Goal: Information Seeking & Learning: Compare options

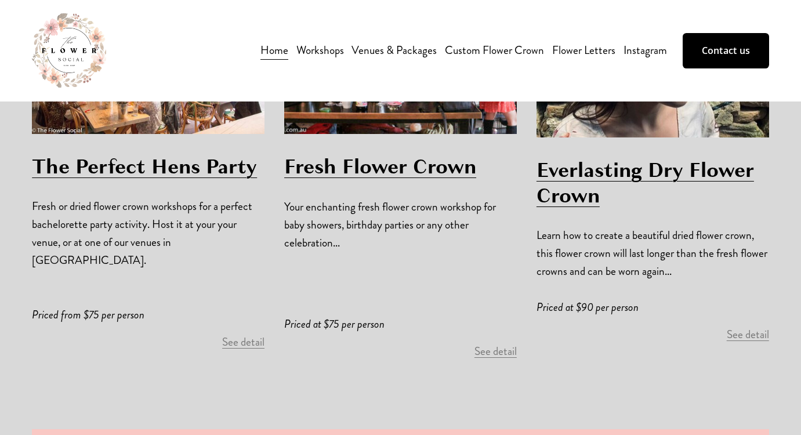
scroll to position [863, 0]
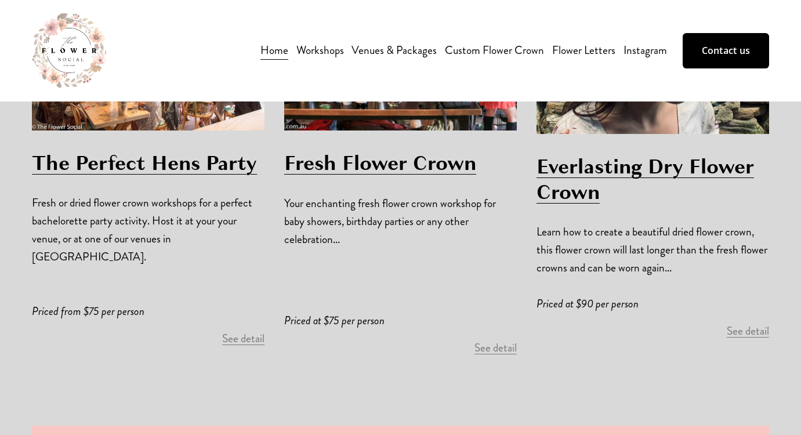
click at [483, 340] on link "See detail" at bounding box center [495, 348] width 42 height 16
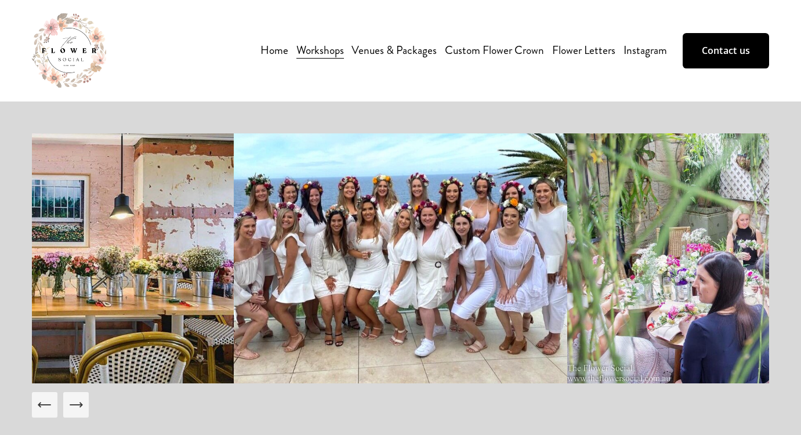
scroll to position [2, 0]
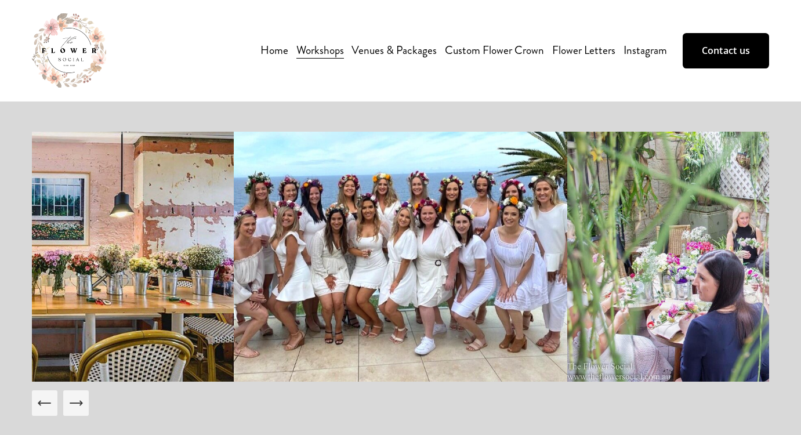
click at [176, 233] on img at bounding box center [45, 257] width 375 height 250
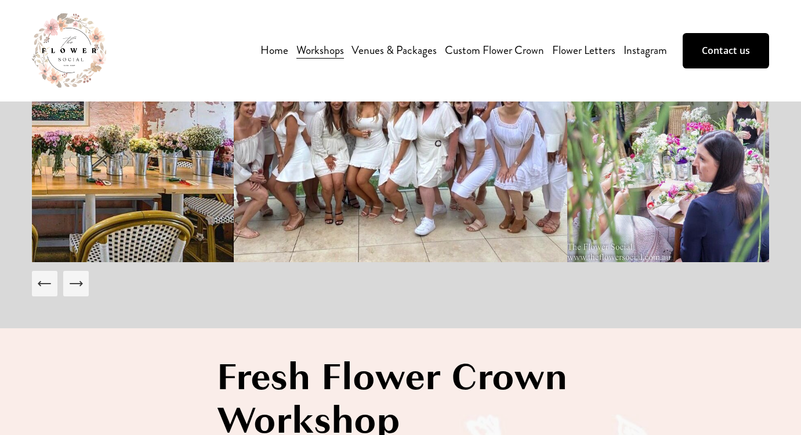
scroll to position [124, 0]
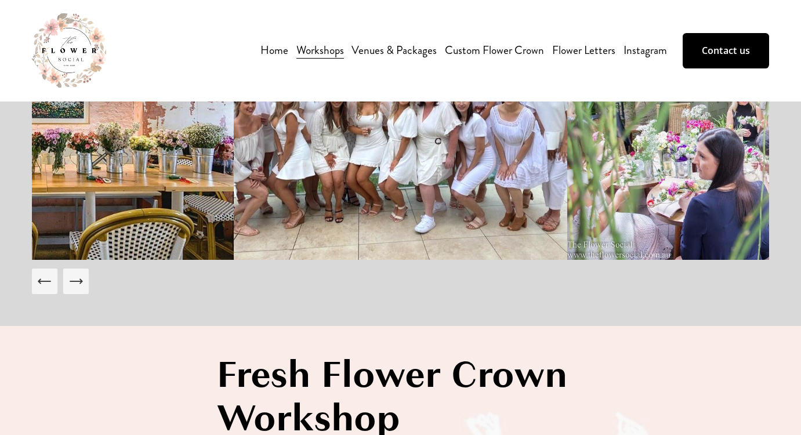
click at [85, 280] on button "Next Slide" at bounding box center [76, 282] width 26 height 26
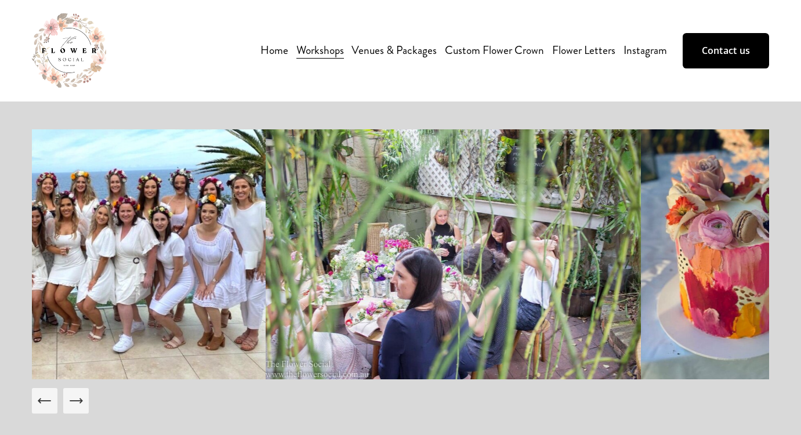
scroll to position [0, 0]
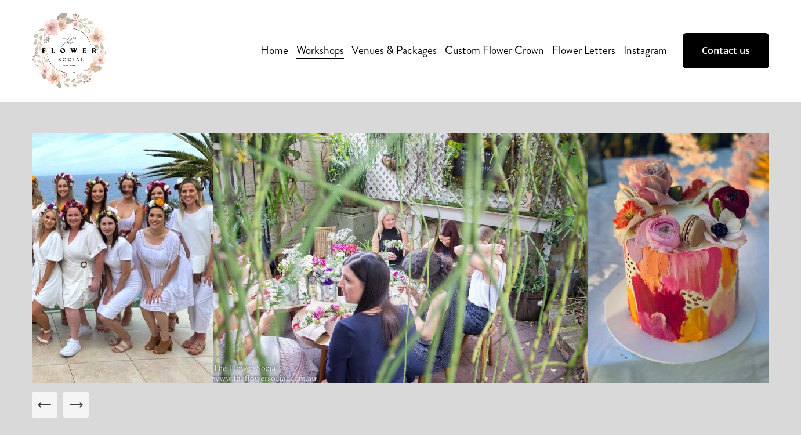
click at [72, 405] on icon "Next Slide" at bounding box center [76, 405] width 16 height 16
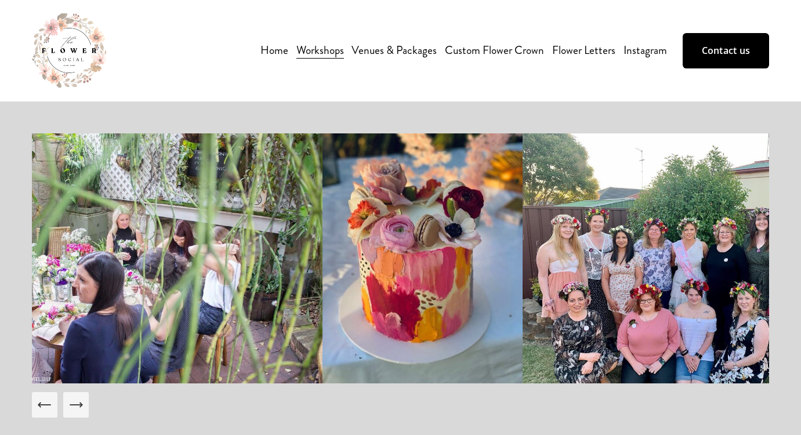
click at [72, 405] on icon "Next Slide" at bounding box center [76, 405] width 16 height 16
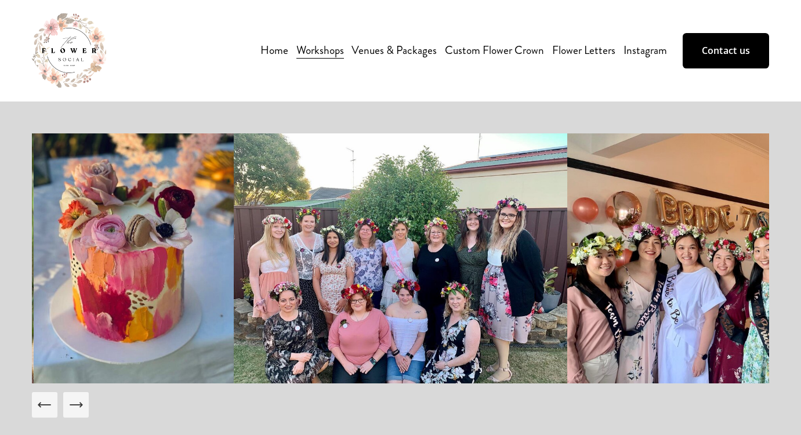
click at [72, 405] on icon "Next Slide" at bounding box center [76, 405] width 12 height 0
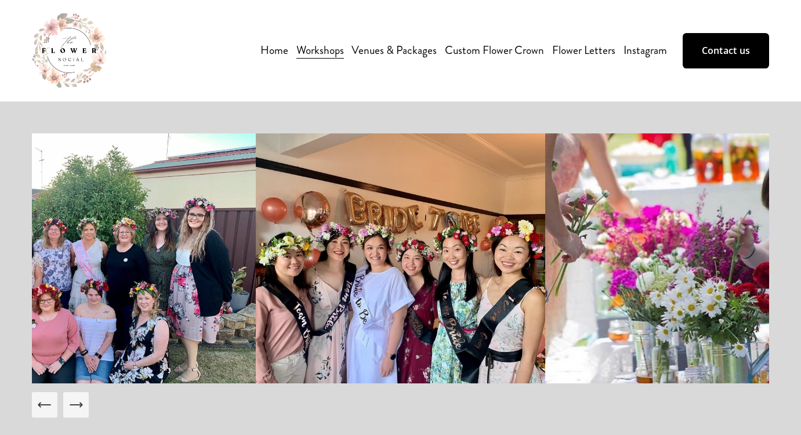
click at [72, 405] on icon "Next Slide" at bounding box center [76, 405] width 12 height 0
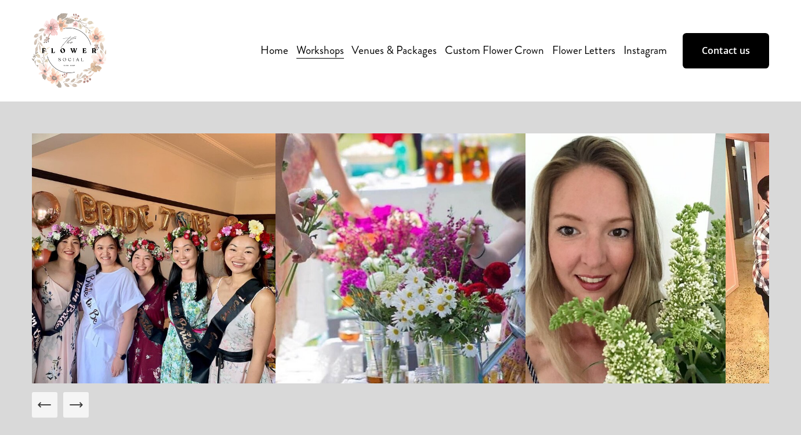
click at [71, 404] on icon "Next Slide" at bounding box center [76, 405] width 16 height 16
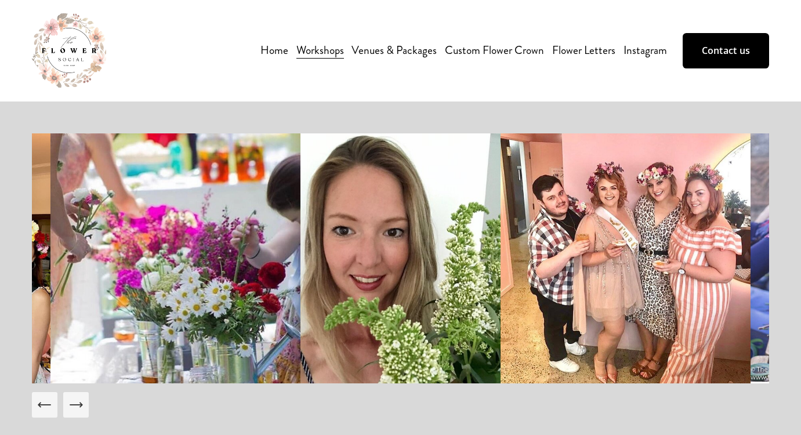
click at [71, 404] on icon "Next Slide" at bounding box center [76, 405] width 16 height 16
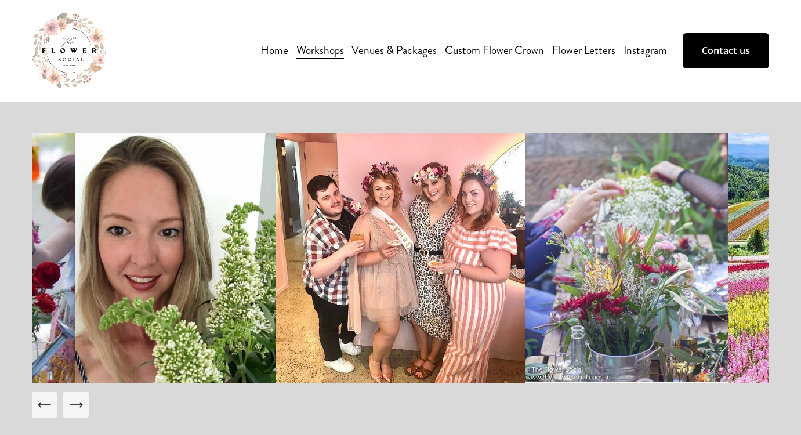
click at [71, 404] on icon "Next Slide" at bounding box center [76, 405] width 16 height 16
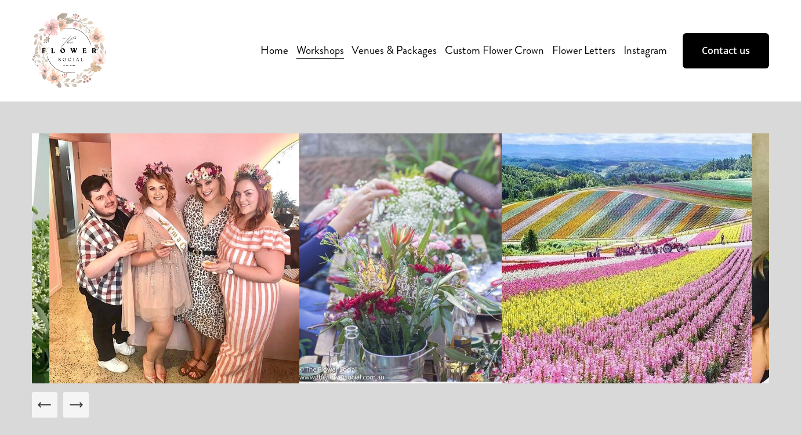
click at [71, 404] on icon "Next Slide" at bounding box center [76, 405] width 16 height 16
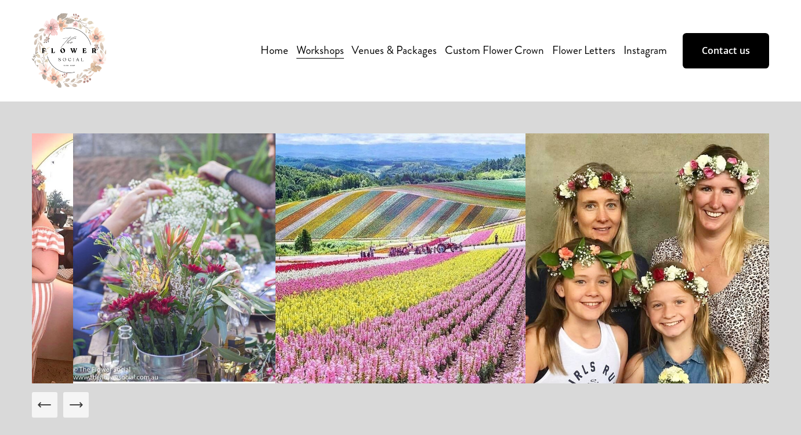
click at [71, 404] on icon "Next Slide" at bounding box center [76, 405] width 16 height 16
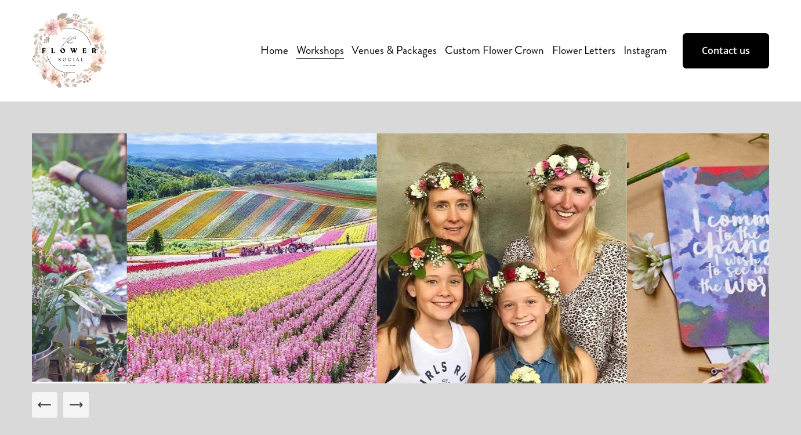
click at [71, 404] on icon "Next Slide" at bounding box center [76, 405] width 16 height 16
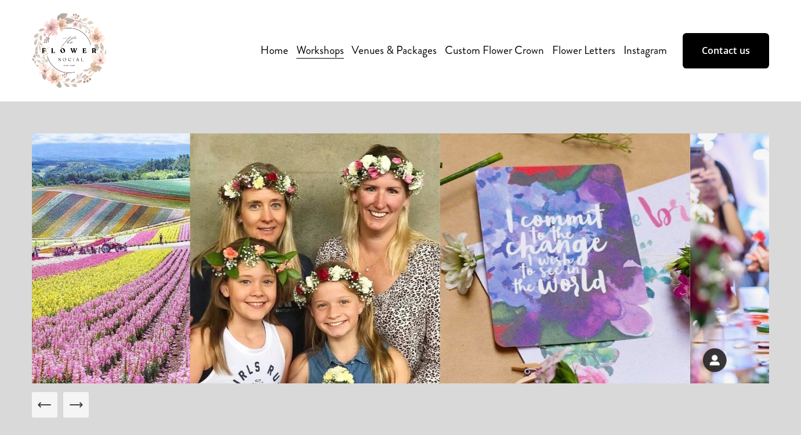
click at [71, 404] on icon "Next Slide" at bounding box center [76, 405] width 16 height 16
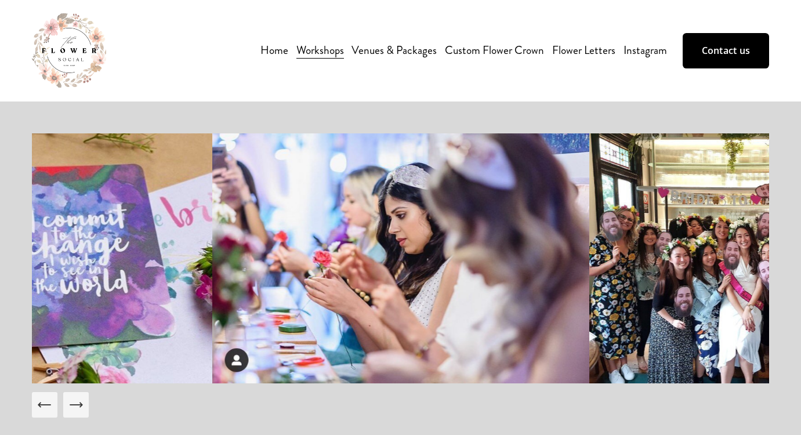
click at [71, 404] on icon "Next Slide" at bounding box center [76, 405] width 16 height 16
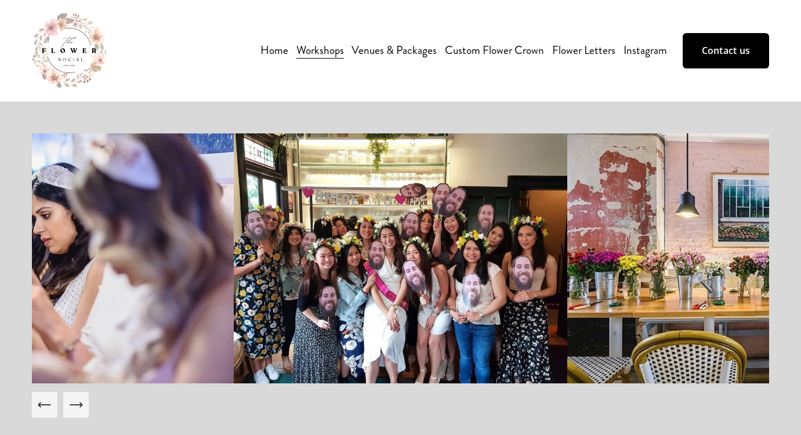
click at [70, 404] on icon "Next Slide" at bounding box center [76, 405] width 16 height 16
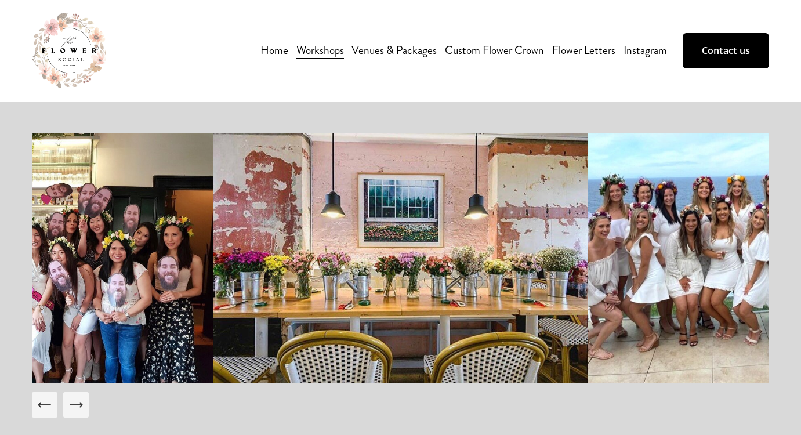
click at [383, 46] on link "Venues & Packages" at bounding box center [393, 51] width 85 height 20
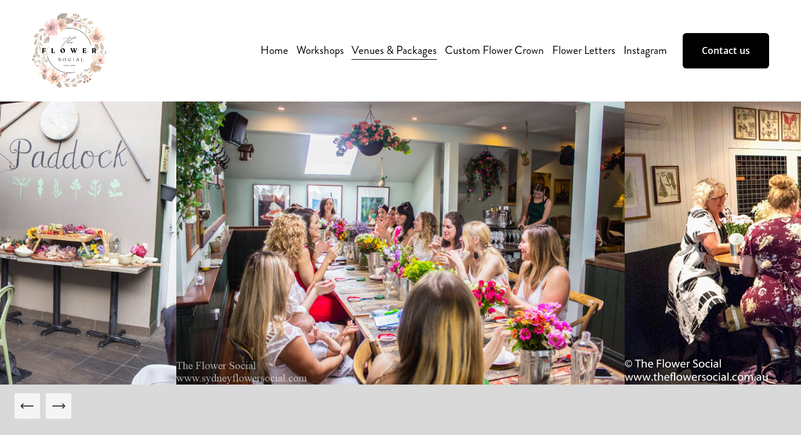
scroll to position [40, 0]
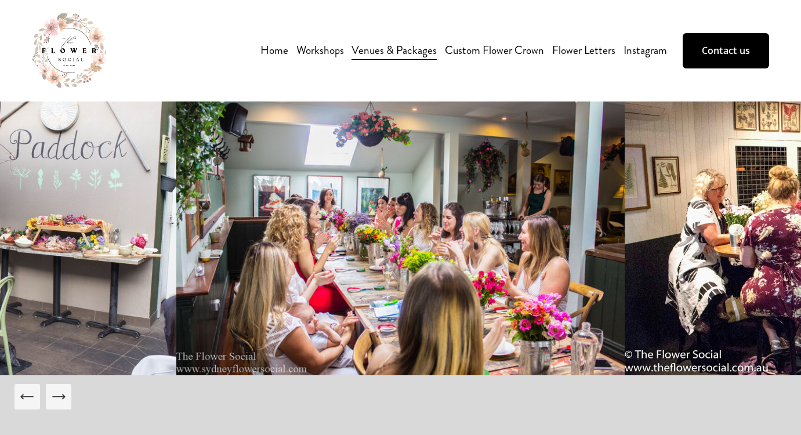
click at [53, 394] on icon "Next Slide" at bounding box center [58, 397] width 16 height 16
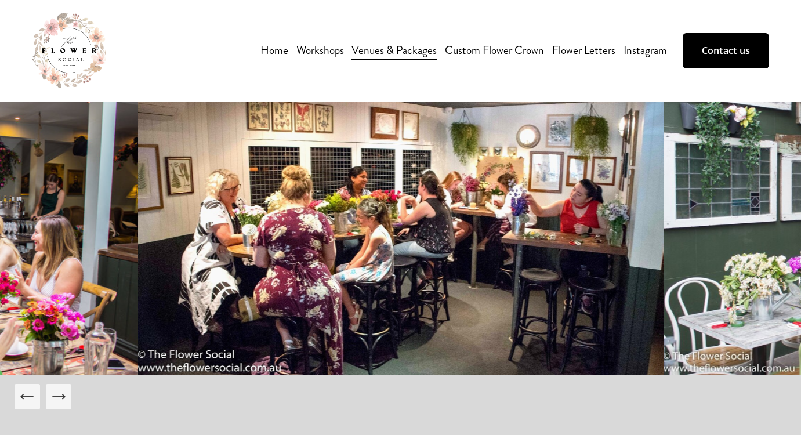
click at [57, 397] on icon "Next Slide" at bounding box center [58, 397] width 12 height 0
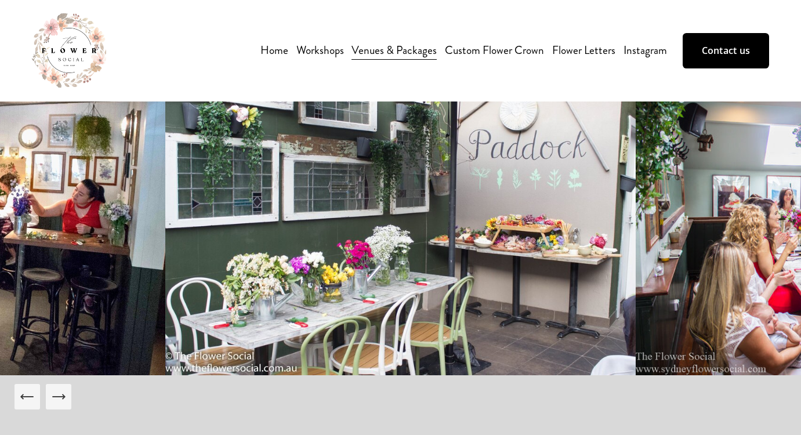
click at [54, 397] on icon "Next Slide" at bounding box center [58, 397] width 12 height 0
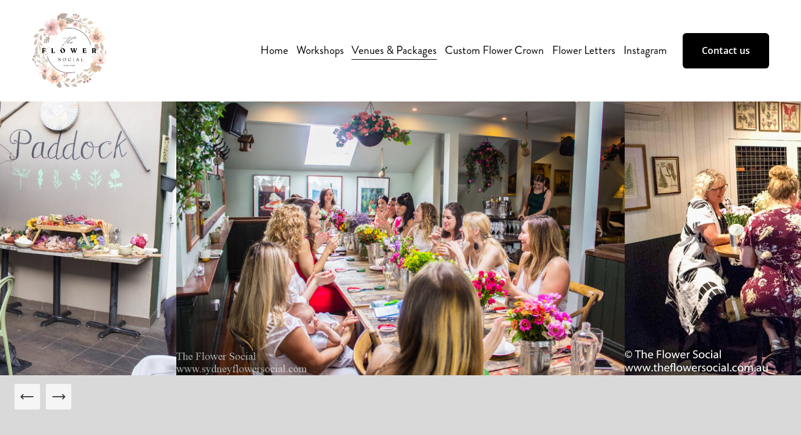
click at [53, 397] on icon "Next Slide" at bounding box center [58, 397] width 12 height 0
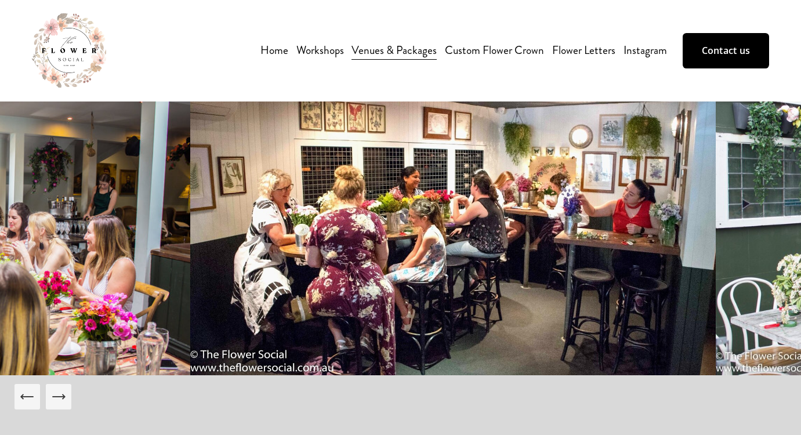
click at [53, 397] on icon "Next Slide" at bounding box center [58, 397] width 12 height 0
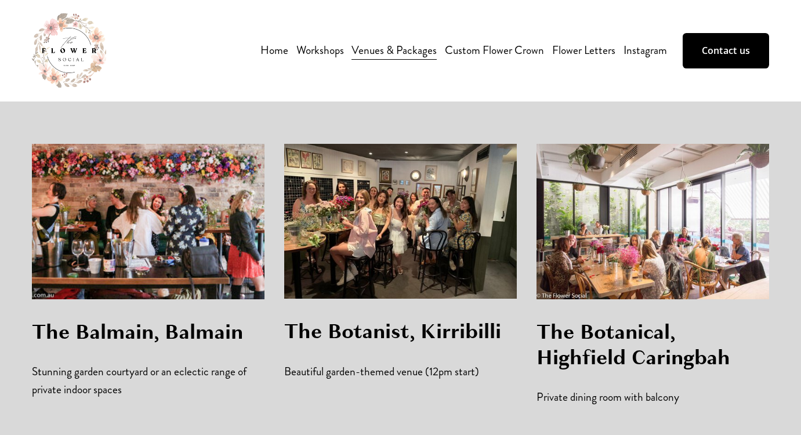
scroll to position [1140, 0]
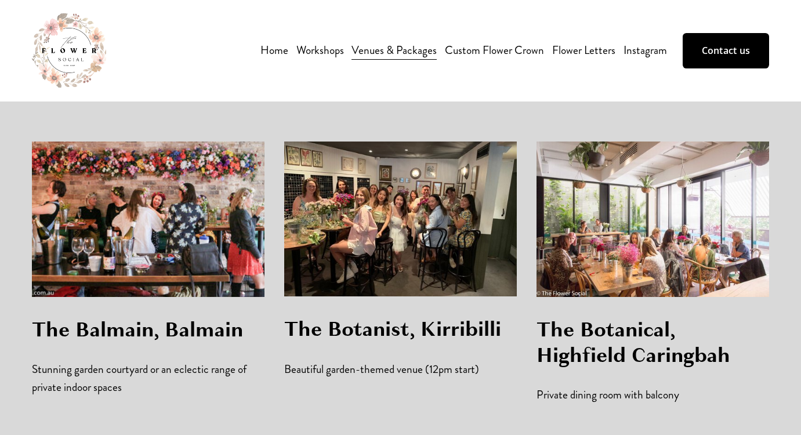
click at [96, 317] on h3 "The Balmain, Balmain" at bounding box center [148, 330] width 233 height 26
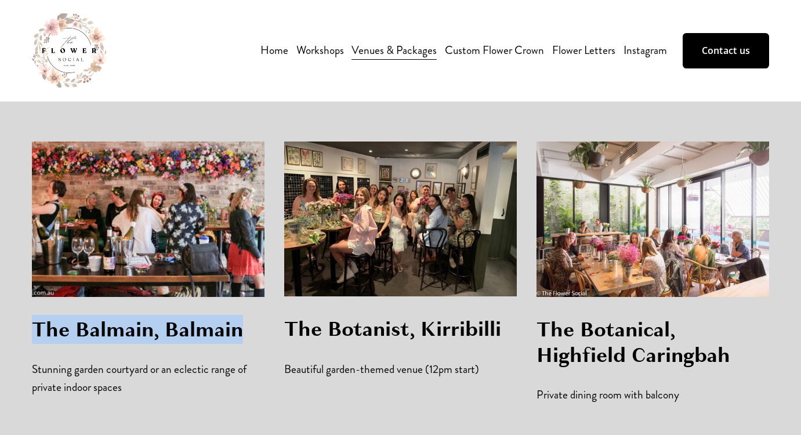
drag, startPoint x: 38, startPoint y: 303, endPoint x: 243, endPoint y: 295, distance: 205.5
click at [242, 317] on h3 "The Balmain, Balmain" at bounding box center [148, 330] width 233 height 26
copy h3 "The Balmain, Balmain"
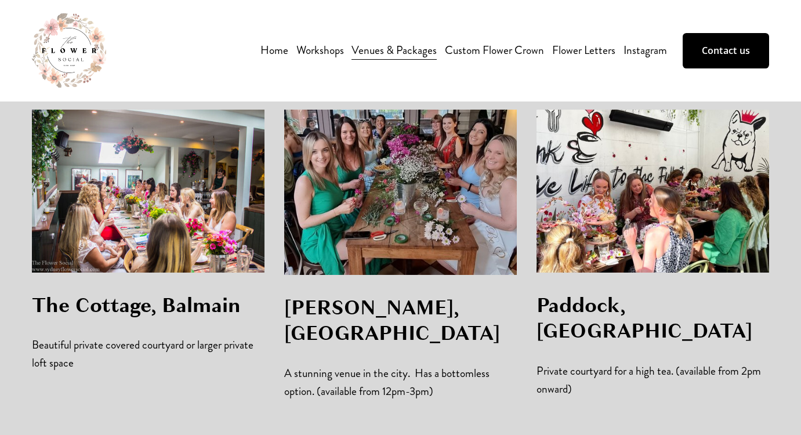
scroll to position [822, 0]
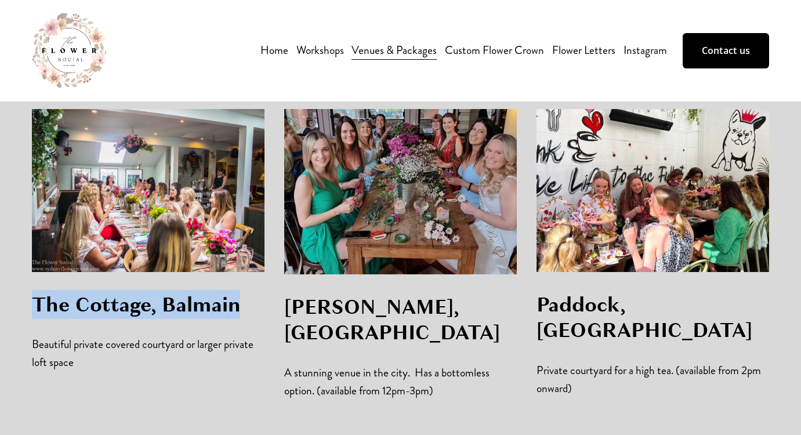
drag, startPoint x: 37, startPoint y: 301, endPoint x: 239, endPoint y: 310, distance: 202.0
click at [239, 310] on h3 "The Cottage, Balmain" at bounding box center [148, 305] width 233 height 26
copy h3 "The Cottage, Balmain"
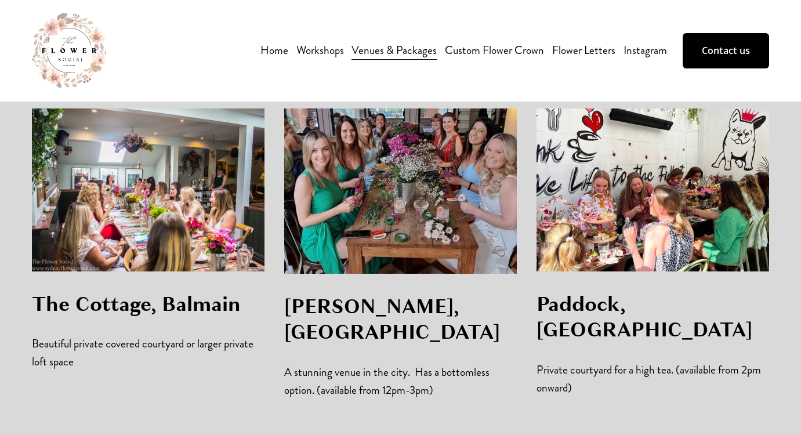
click at [128, 211] on div at bounding box center [148, 189] width 233 height 163
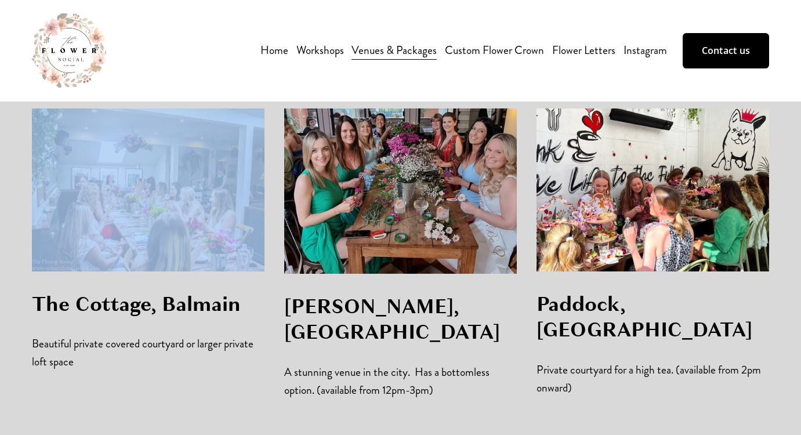
click at [128, 211] on div at bounding box center [148, 189] width 233 height 163
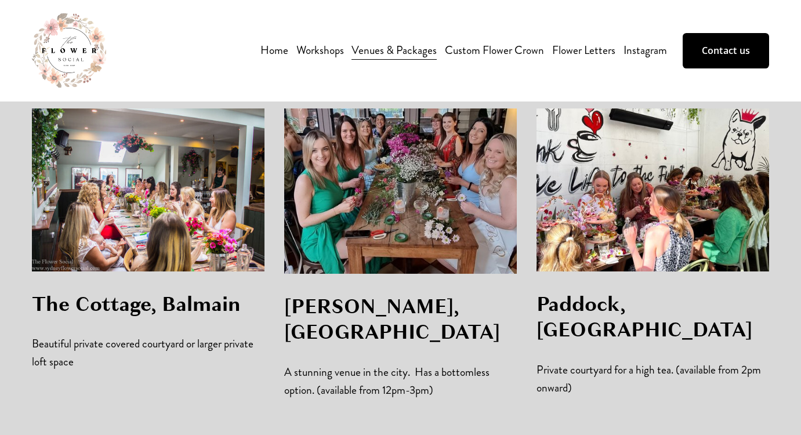
click at [118, 310] on h3 "The Cottage, Balmain" at bounding box center [148, 304] width 233 height 26
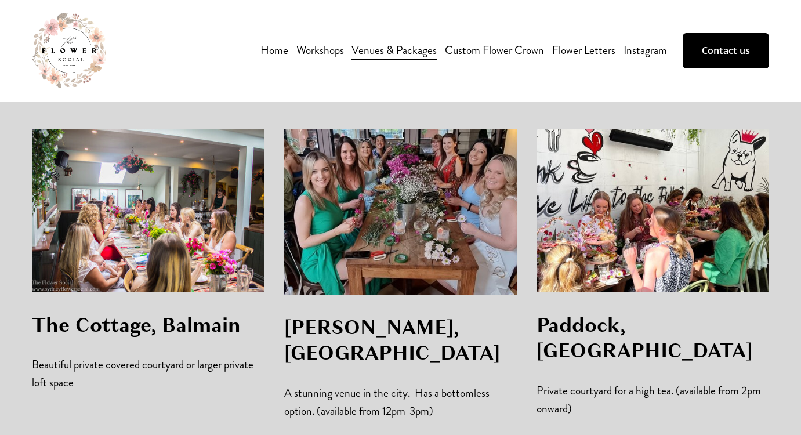
scroll to position [803, 0]
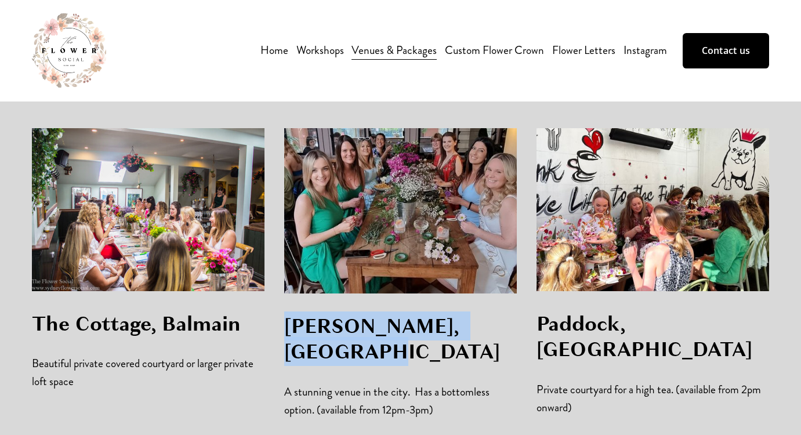
drag, startPoint x: 286, startPoint y: 327, endPoint x: 501, endPoint y: 334, distance: 214.7
click at [501, 334] on h3 "[PERSON_NAME], [GEOGRAPHIC_DATA]" at bounding box center [400, 339] width 233 height 52
copy h3 "[PERSON_NAME], [GEOGRAPHIC_DATA]"
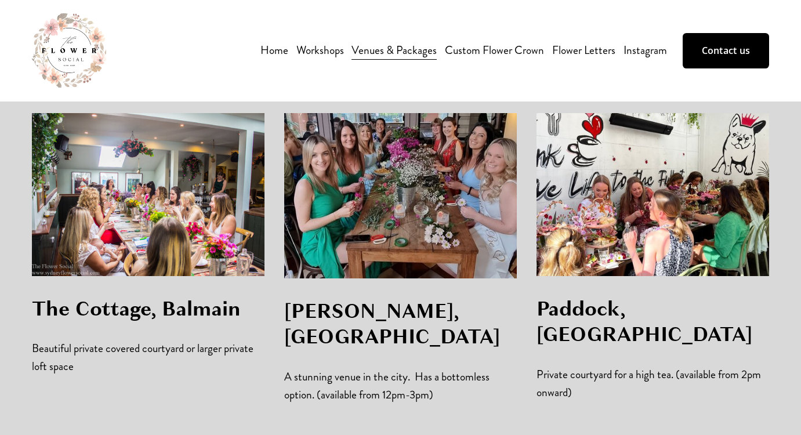
click at [308, 368] on p "A stunning venue in the city. Has a bottomless option. (available from 12pm-3pm)" at bounding box center [400, 386] width 233 height 36
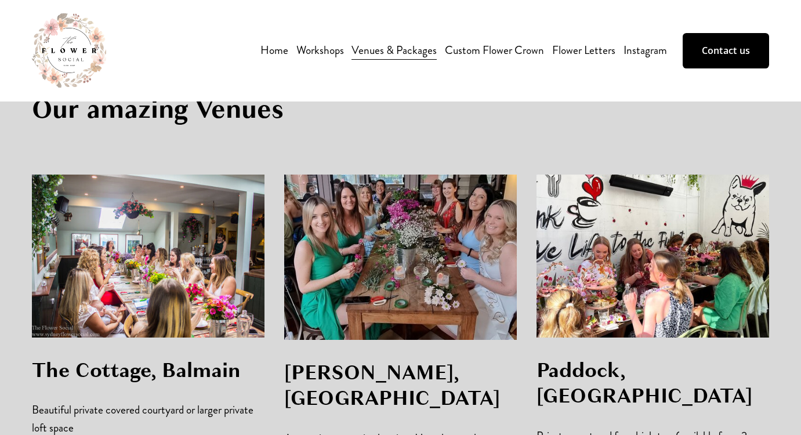
scroll to position [760, 0]
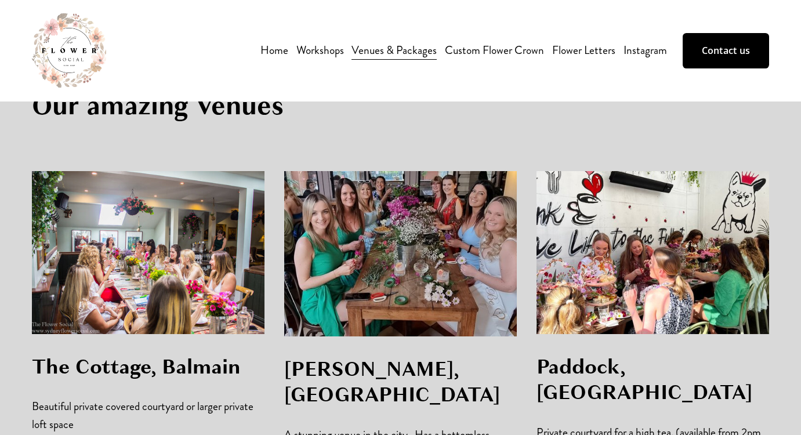
click at [378, 309] on div at bounding box center [400, 253] width 233 height 165
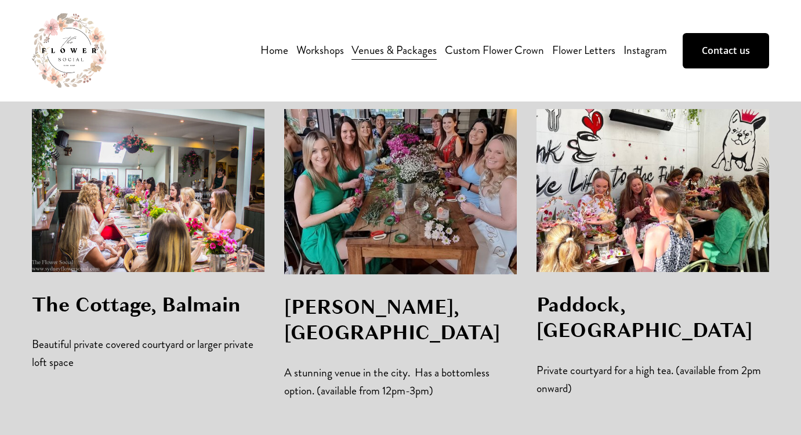
scroll to position [825, 0]
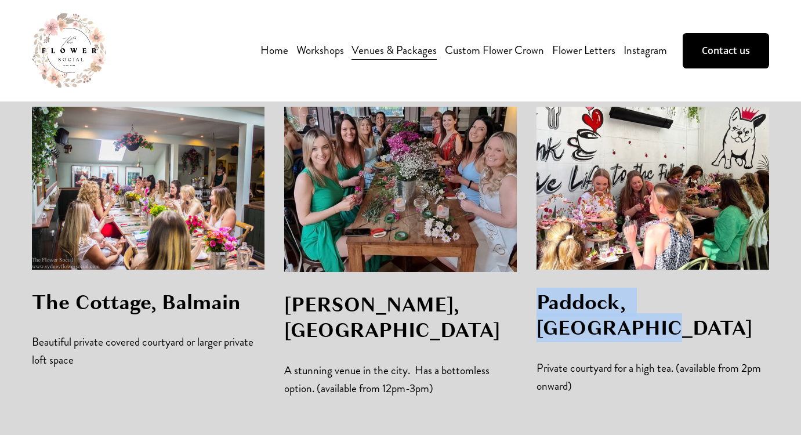
drag, startPoint x: 536, startPoint y: 304, endPoint x: 737, endPoint y: 303, distance: 200.1
click at [737, 303] on h3 "Paddock, [GEOGRAPHIC_DATA]" at bounding box center [652, 315] width 233 height 52
copy h3 "Paddock, [GEOGRAPHIC_DATA]"
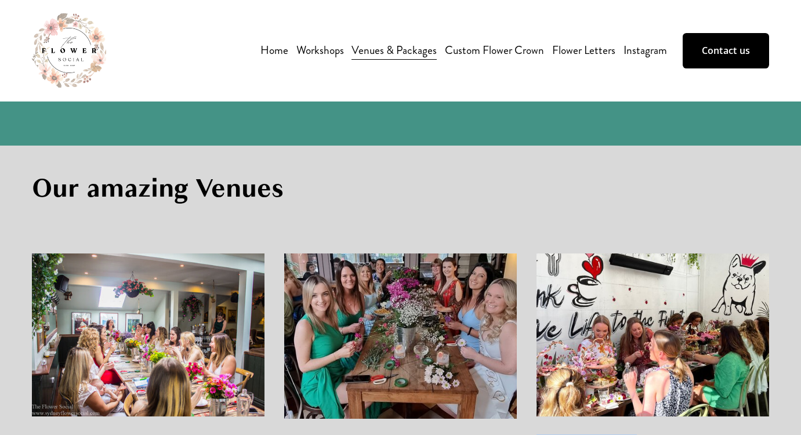
scroll to position [675, 0]
